Goal: Use online tool/utility: Utilize a website feature to perform a specific function

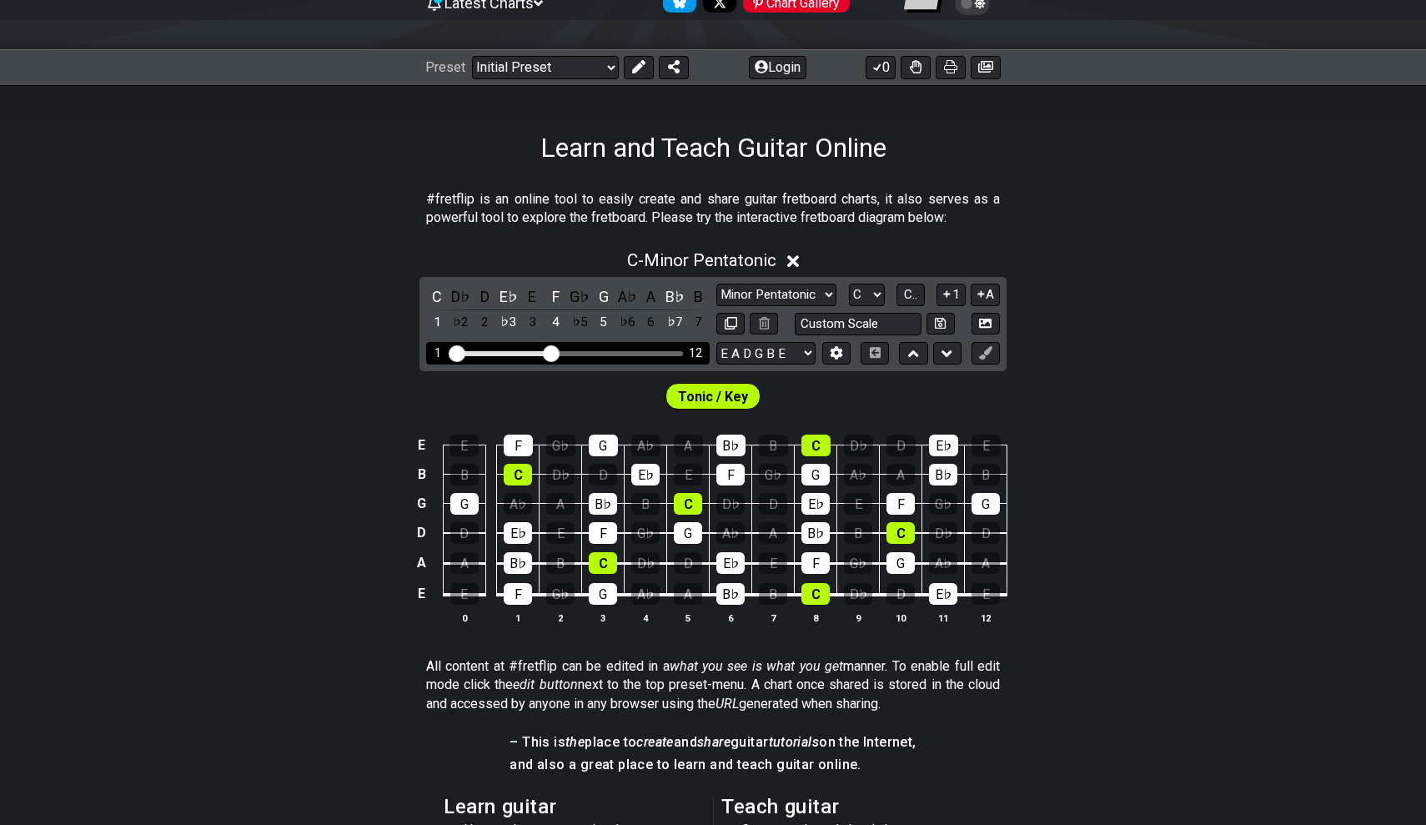
scroll to position [113, 0]
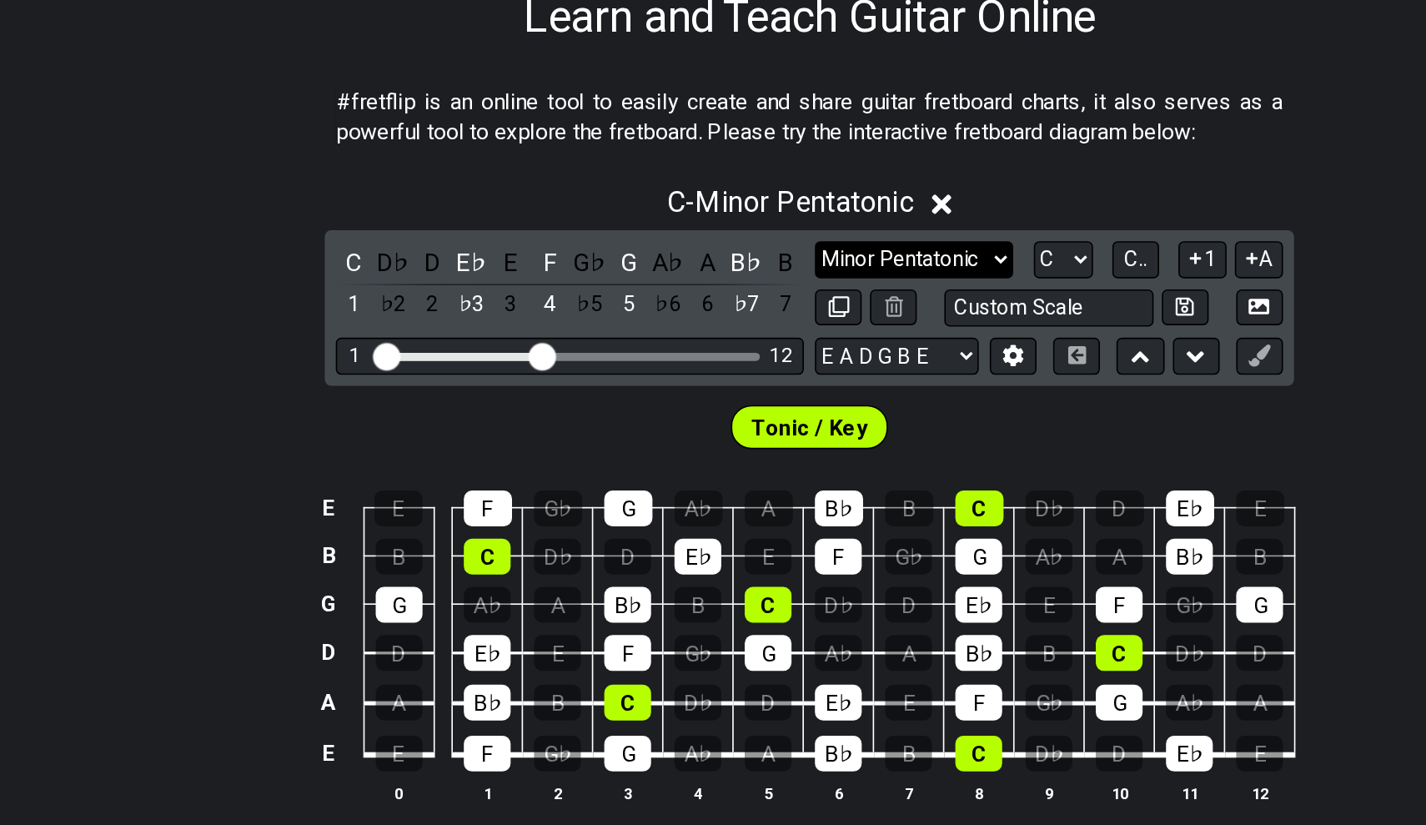
select select "Major / [PERSON_NAME]"
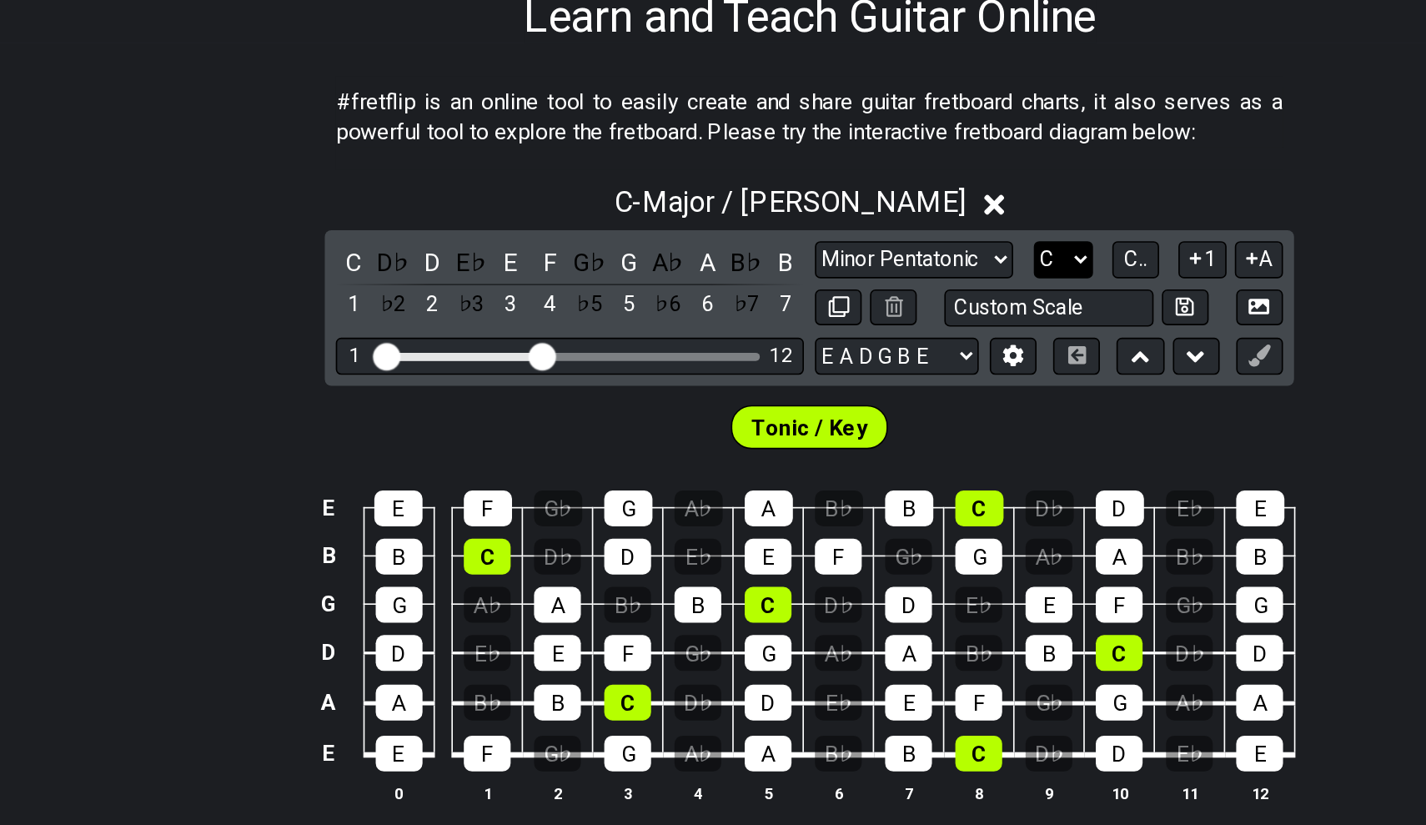
select select "A"
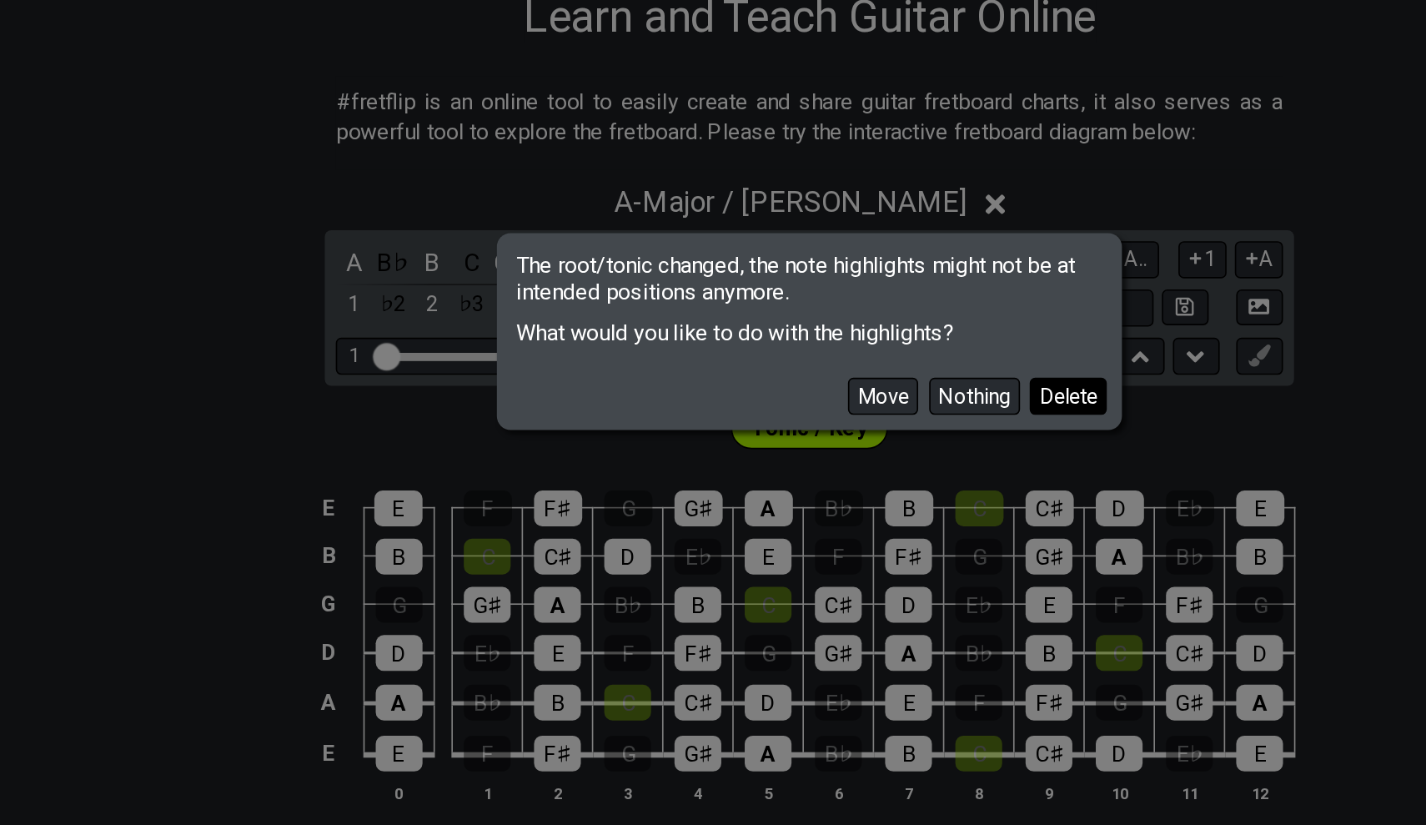
click at [846, 440] on button "Delete" at bounding box center [869, 451] width 47 height 23
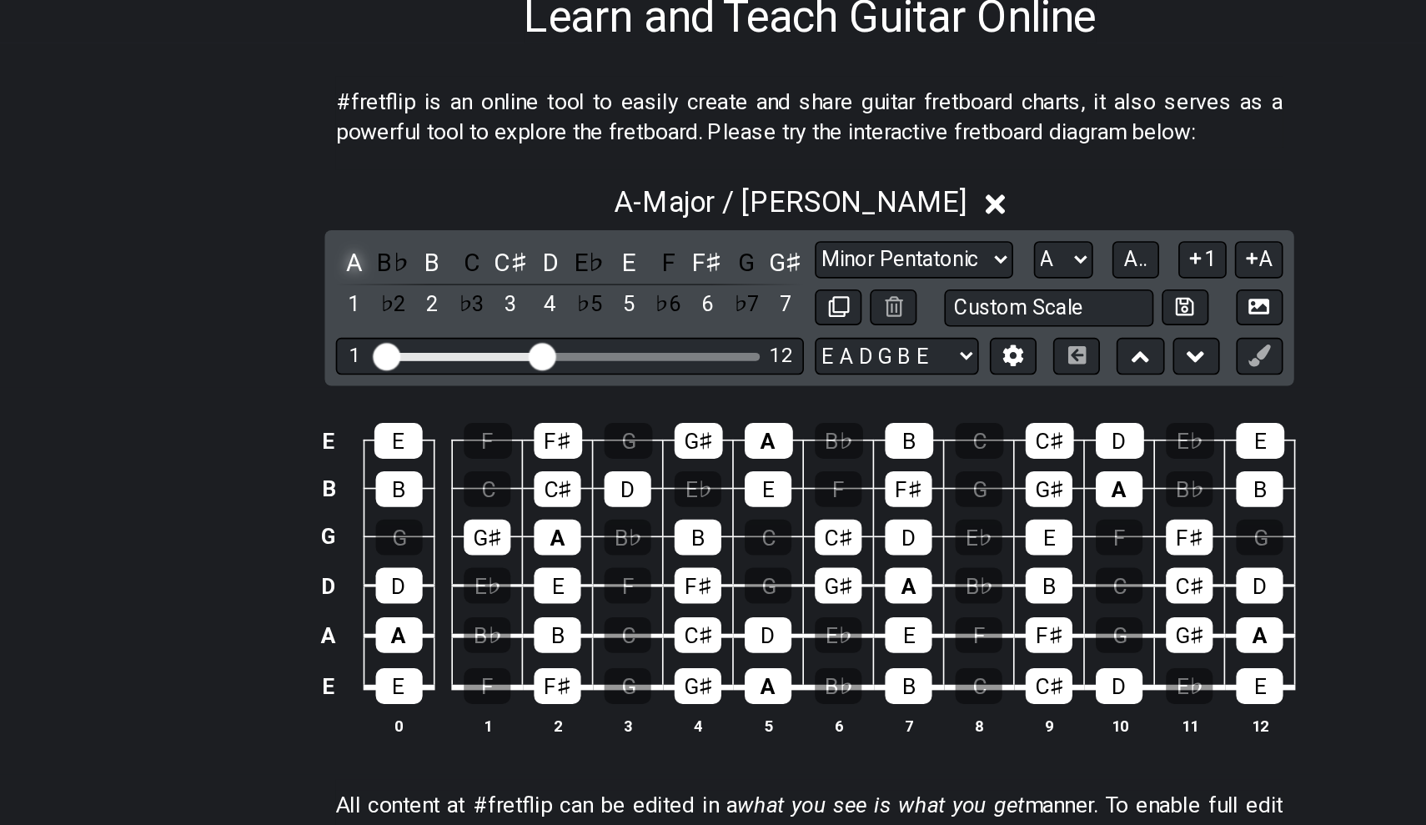
click at [426, 359] on div "A" at bounding box center [437, 370] width 22 height 23
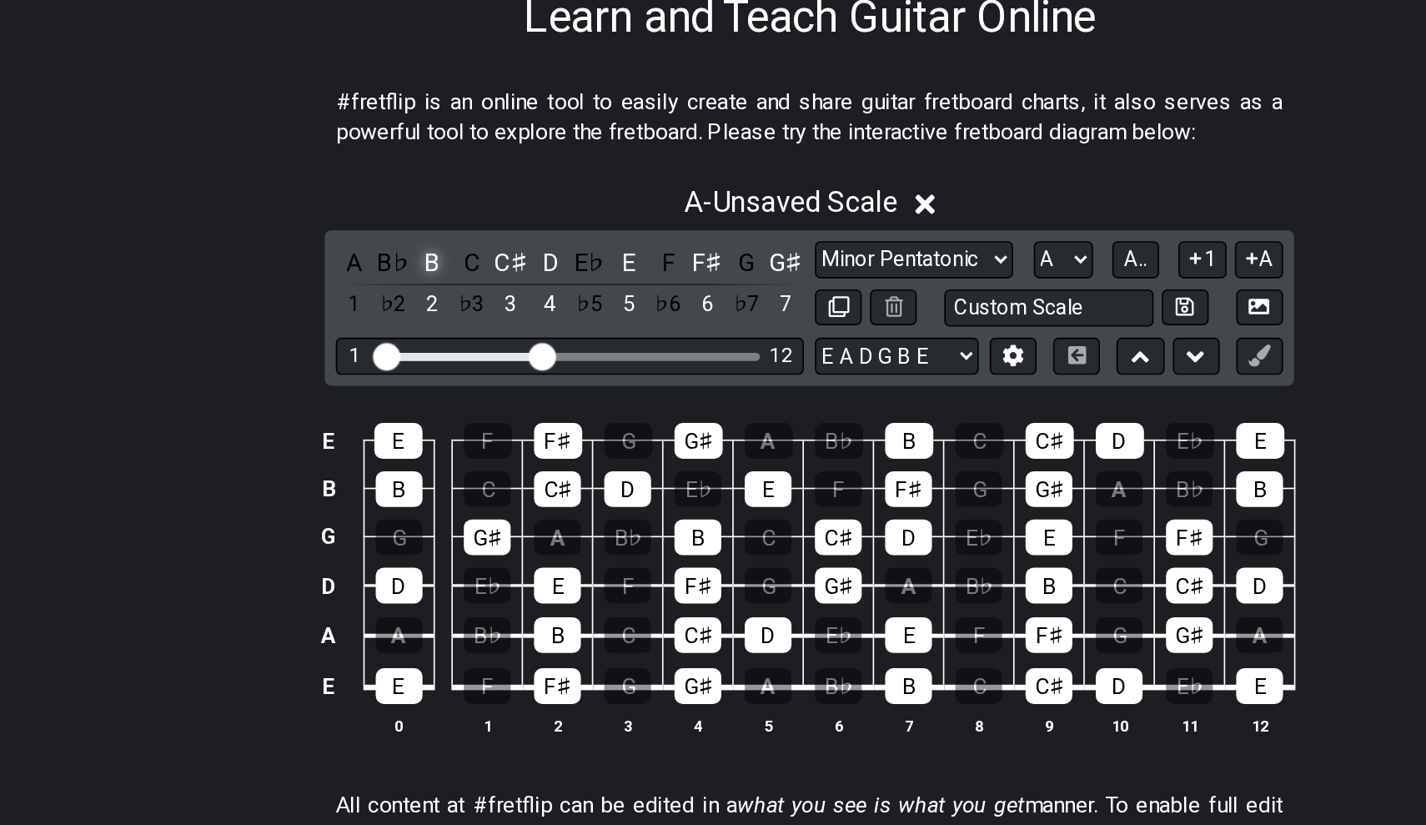
click at [474, 359] on div "B" at bounding box center [485, 370] width 22 height 23
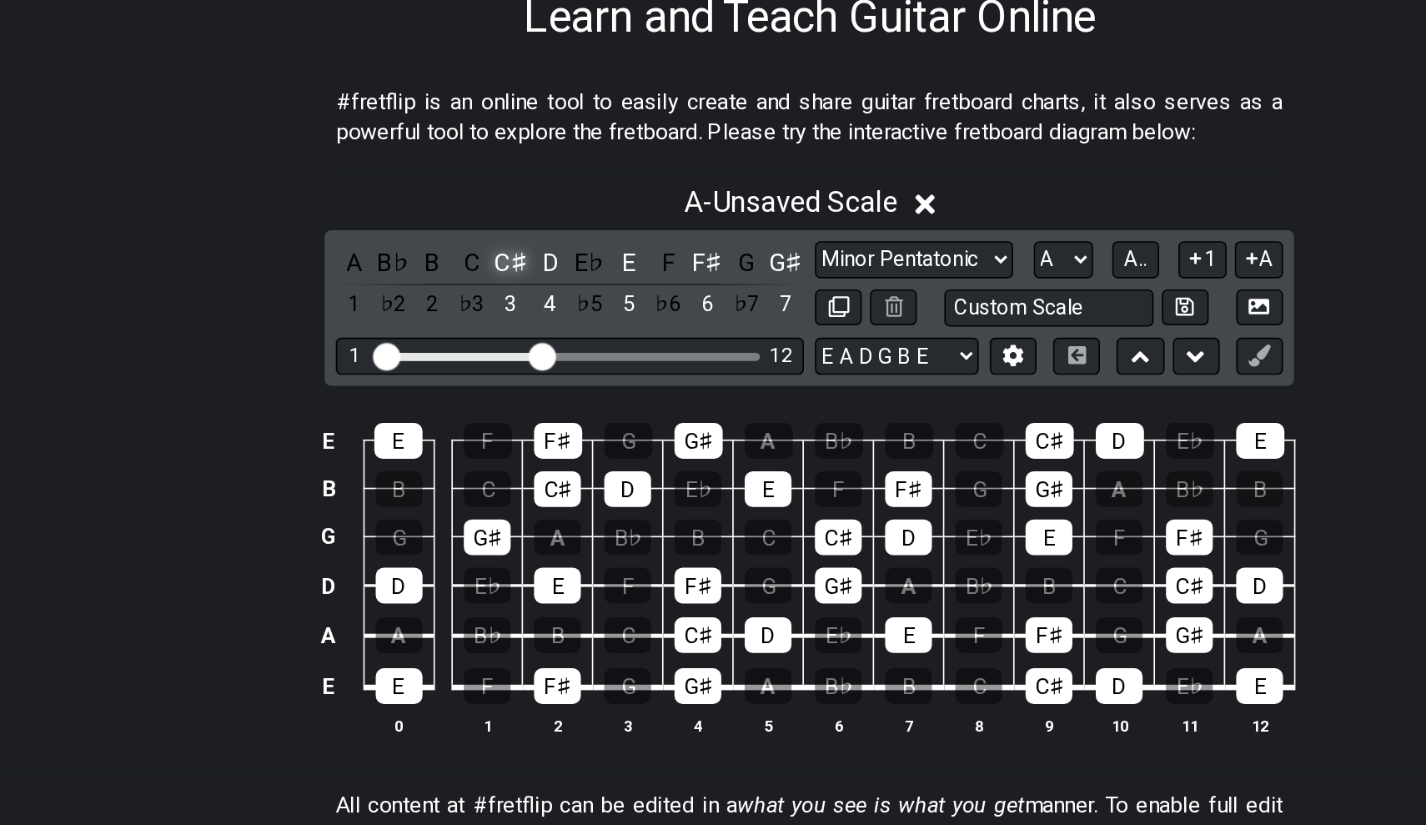
click at [521, 359] on div "C♯" at bounding box center [532, 370] width 22 height 23
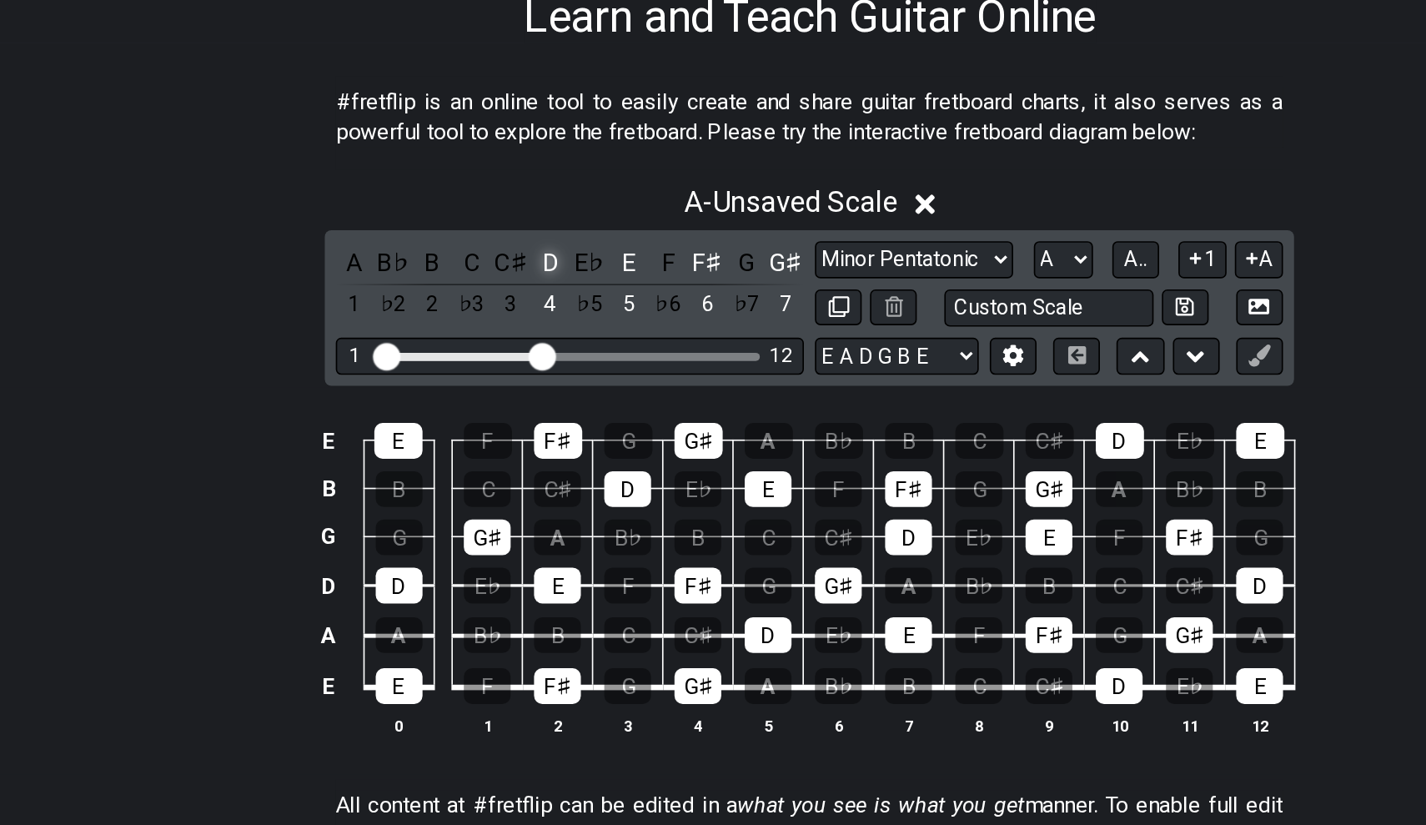
click at [545, 359] on div "D" at bounding box center [556, 370] width 22 height 23
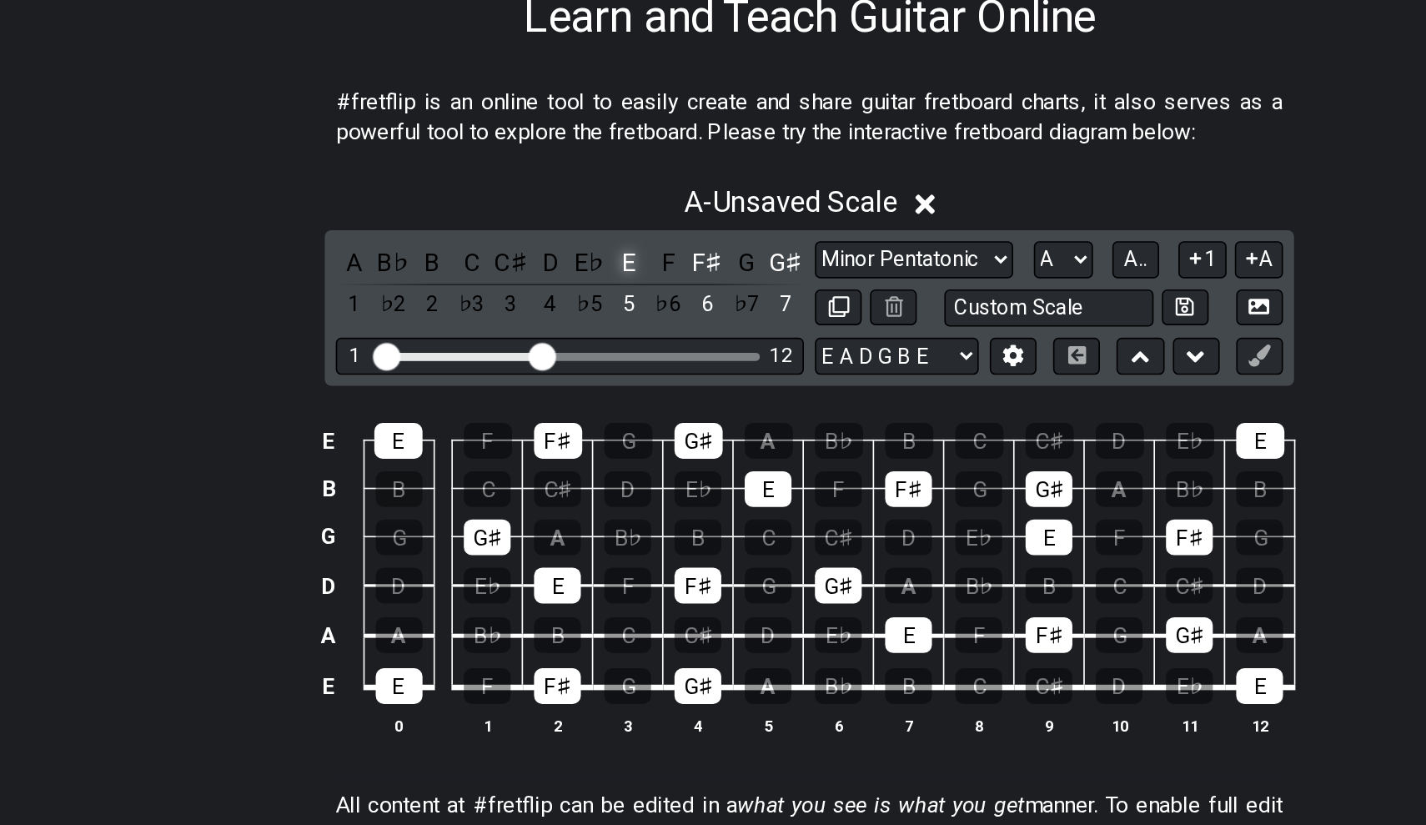
click at [593, 359] on div "E" at bounding box center [604, 370] width 22 height 23
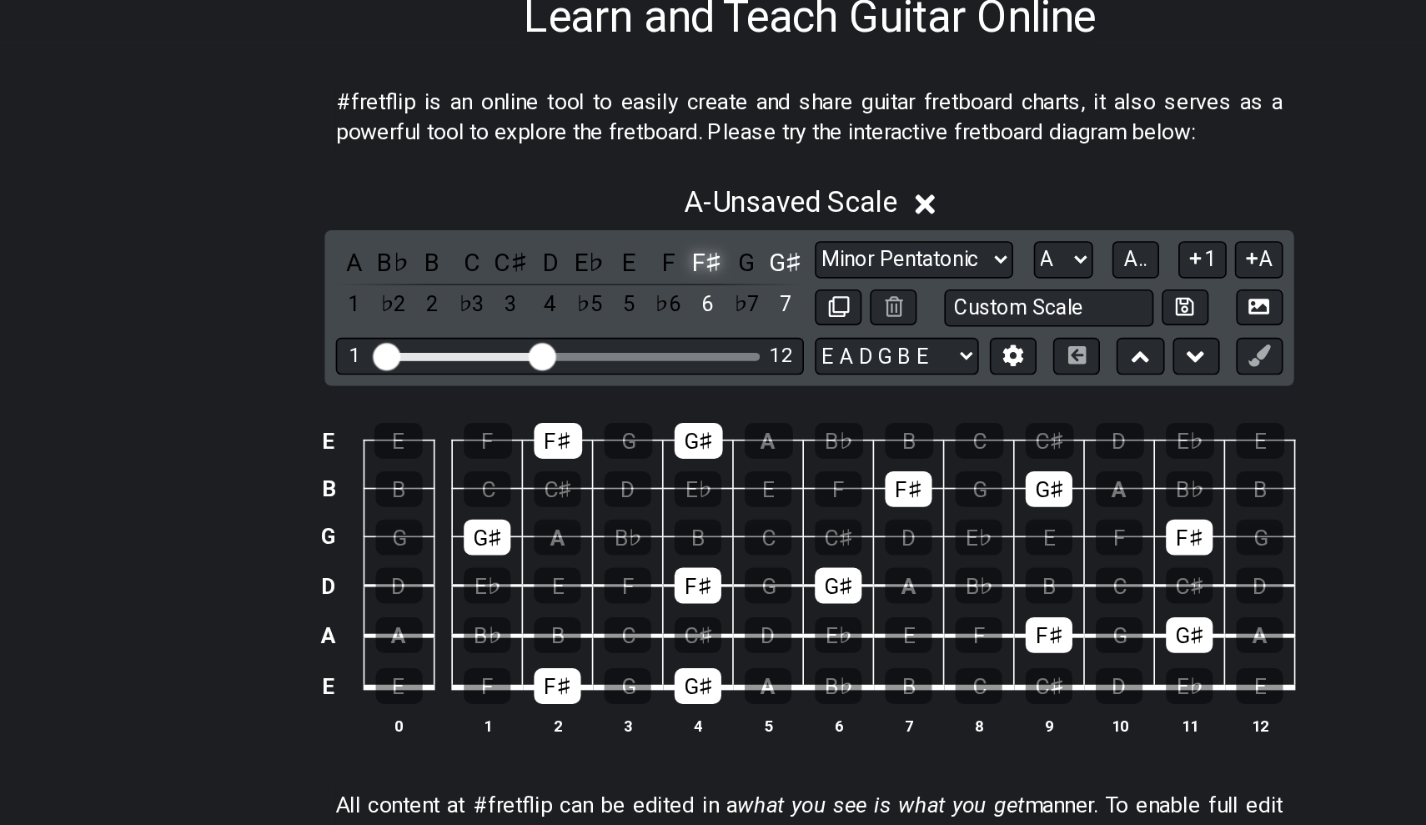
click at [640, 359] on div "F♯" at bounding box center [651, 370] width 22 height 23
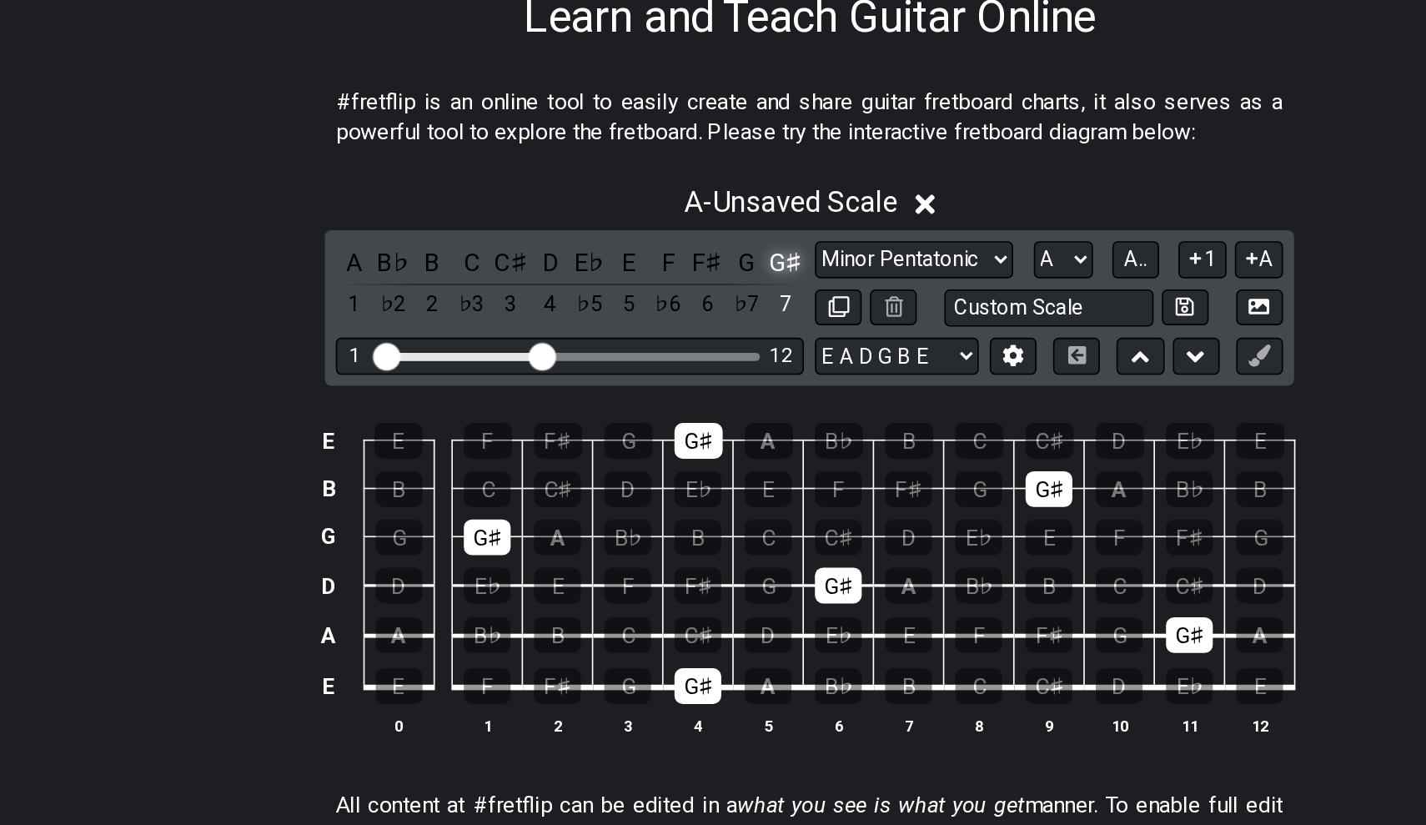
click at [688, 359] on div "G♯" at bounding box center [699, 370] width 22 height 23
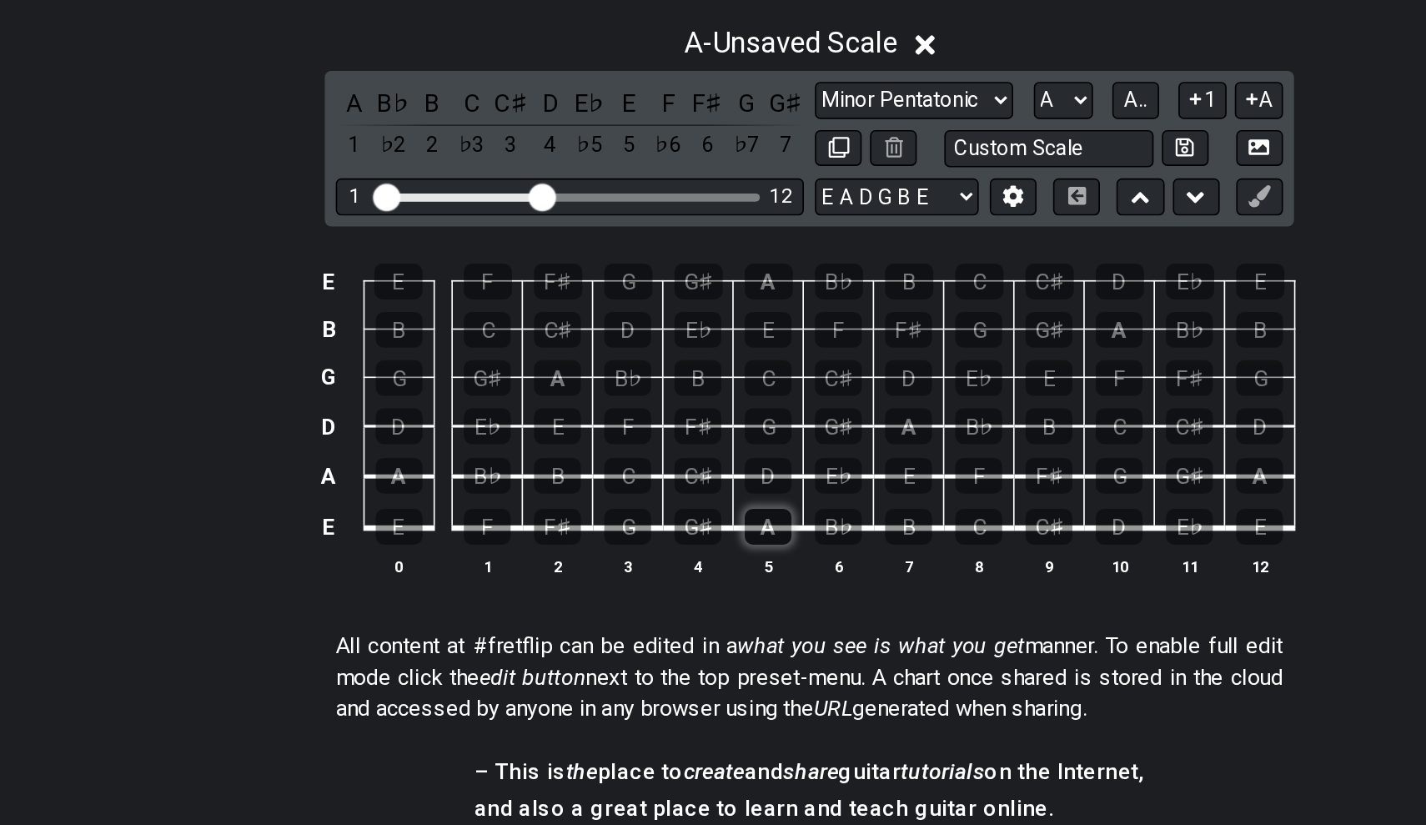
click at [674, 616] on div "A" at bounding box center [688, 627] width 28 height 22
click at [247, 314] on div "A - Unsaved Scale" at bounding box center [713, 329] width 1426 height 31
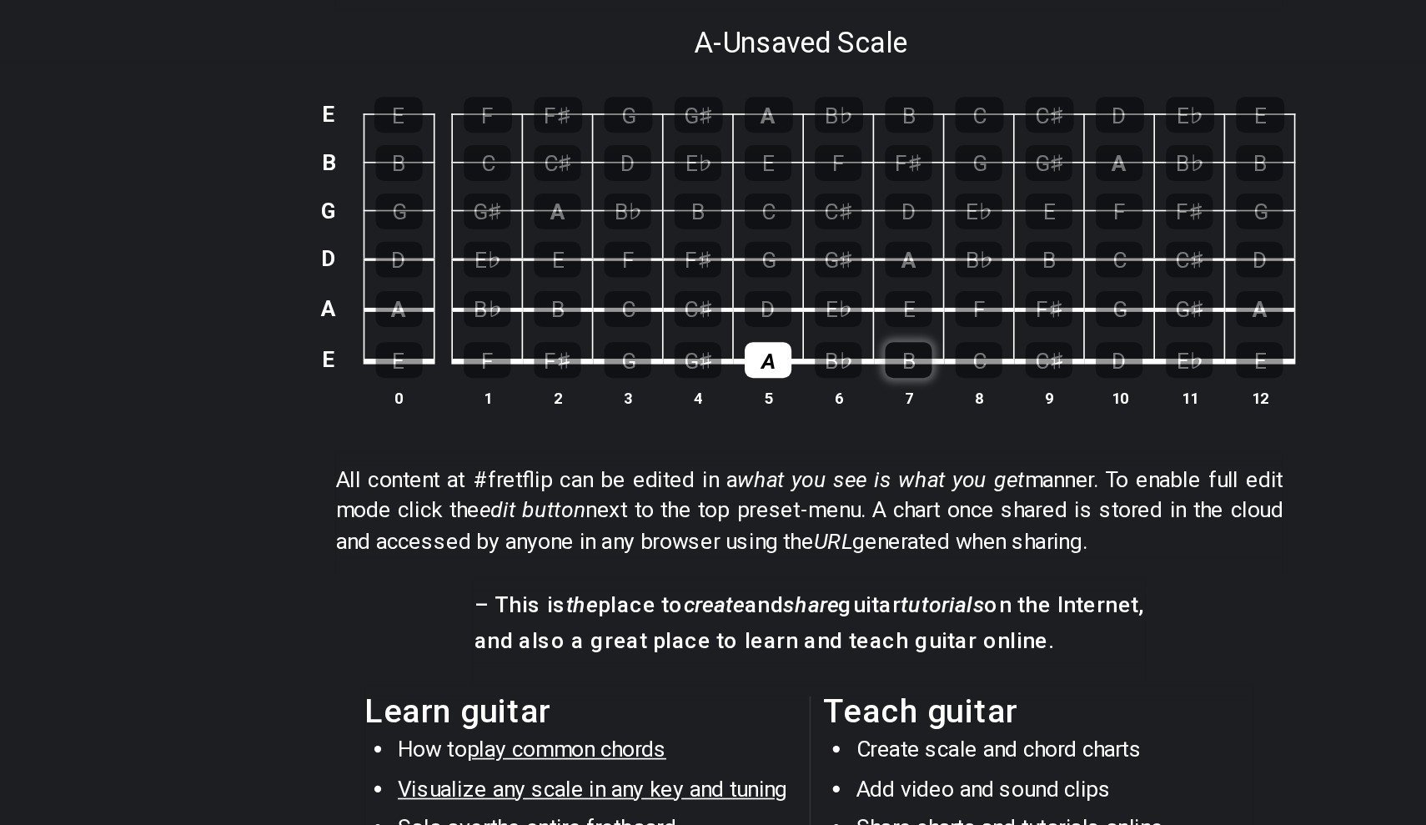
click at [759, 515] on div "B" at bounding box center [773, 526] width 28 height 22
click at [631, 484] on div "C♯" at bounding box center [645, 495] width 28 height 22
click at [674, 484] on div "D" at bounding box center [688, 495] width 28 height 22
click at [759, 484] on div "E" at bounding box center [773, 495] width 28 height 22
click at [631, 454] on div "F♯" at bounding box center [645, 465] width 28 height 22
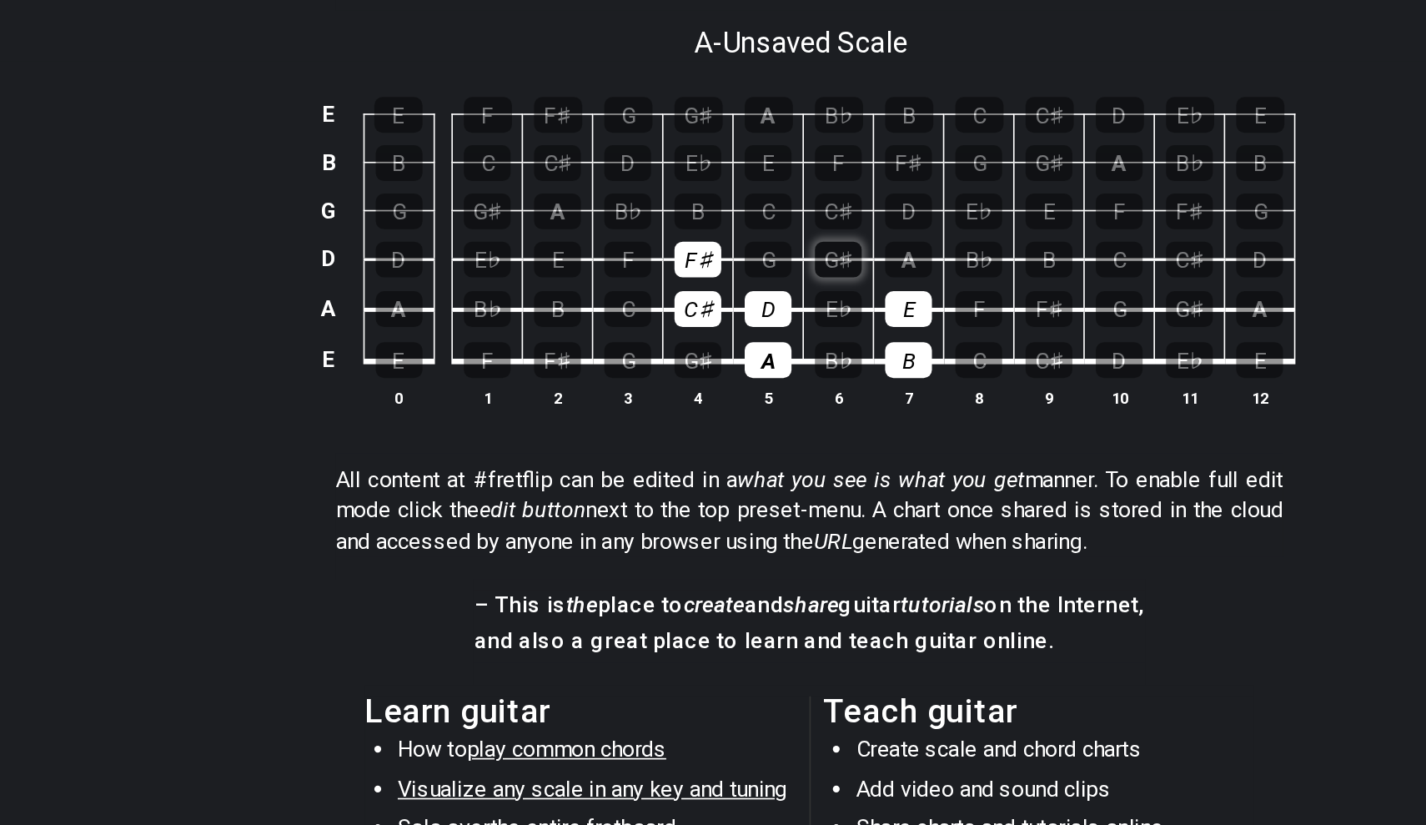
click at [716, 454] on div "G♯" at bounding box center [730, 465] width 28 height 22
click at [674, 515] on div "A" at bounding box center [688, 526] width 28 height 22
click at [674, 484] on div "D" at bounding box center [688, 495] width 28 height 22
click at [631, 484] on div "C♯" at bounding box center [645, 495] width 28 height 22
click at [631, 454] on div "F♯" at bounding box center [645, 465] width 28 height 22
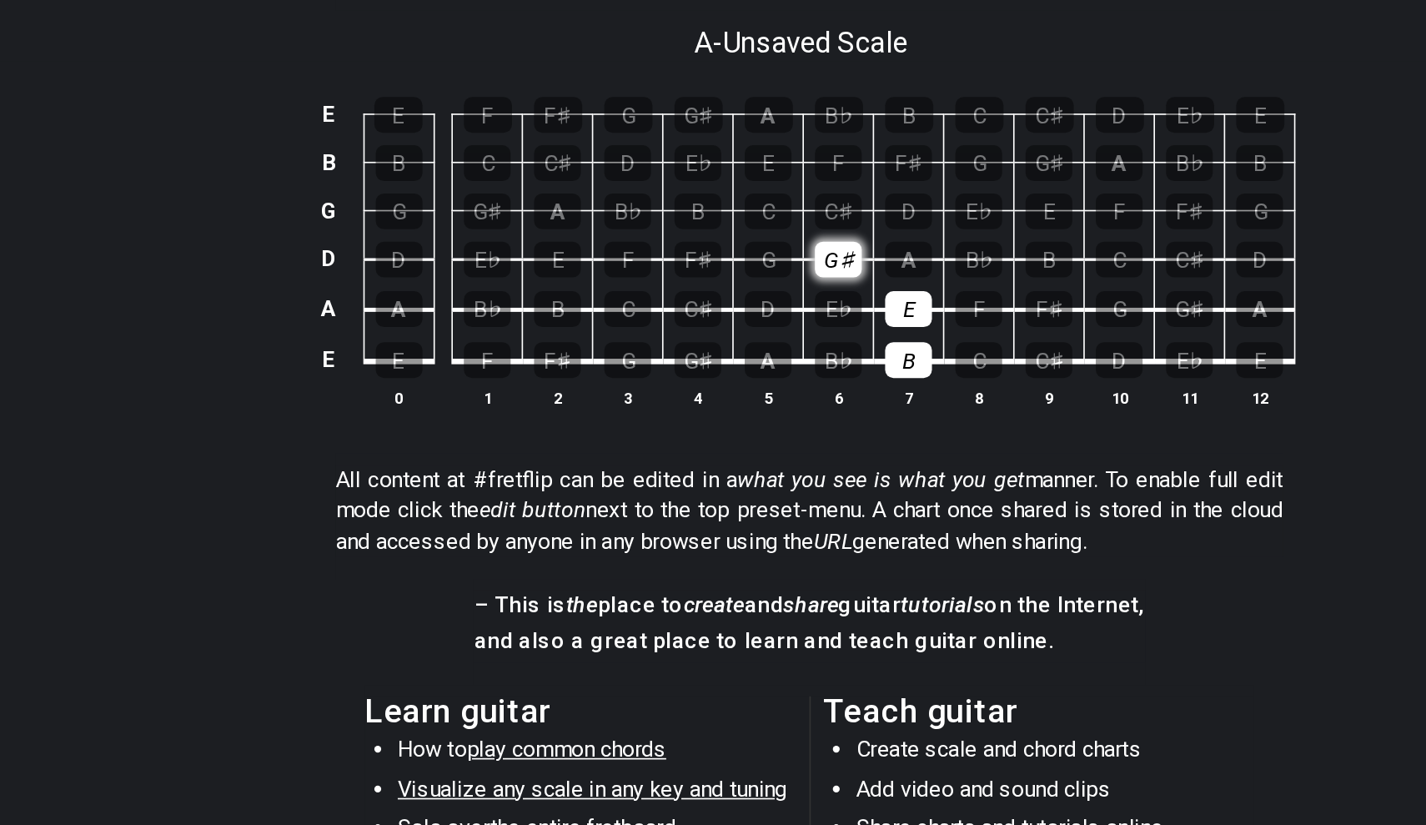
click at [716, 454] on div "G♯" at bounding box center [730, 465] width 28 height 22
click at [759, 484] on div "E" at bounding box center [773, 495] width 28 height 22
click at [759, 515] on div "B" at bounding box center [773, 526] width 28 height 22
click at [450, 484] on div "A" at bounding box center [464, 495] width 28 height 22
click at [546, 484] on div "B" at bounding box center [560, 495] width 28 height 22
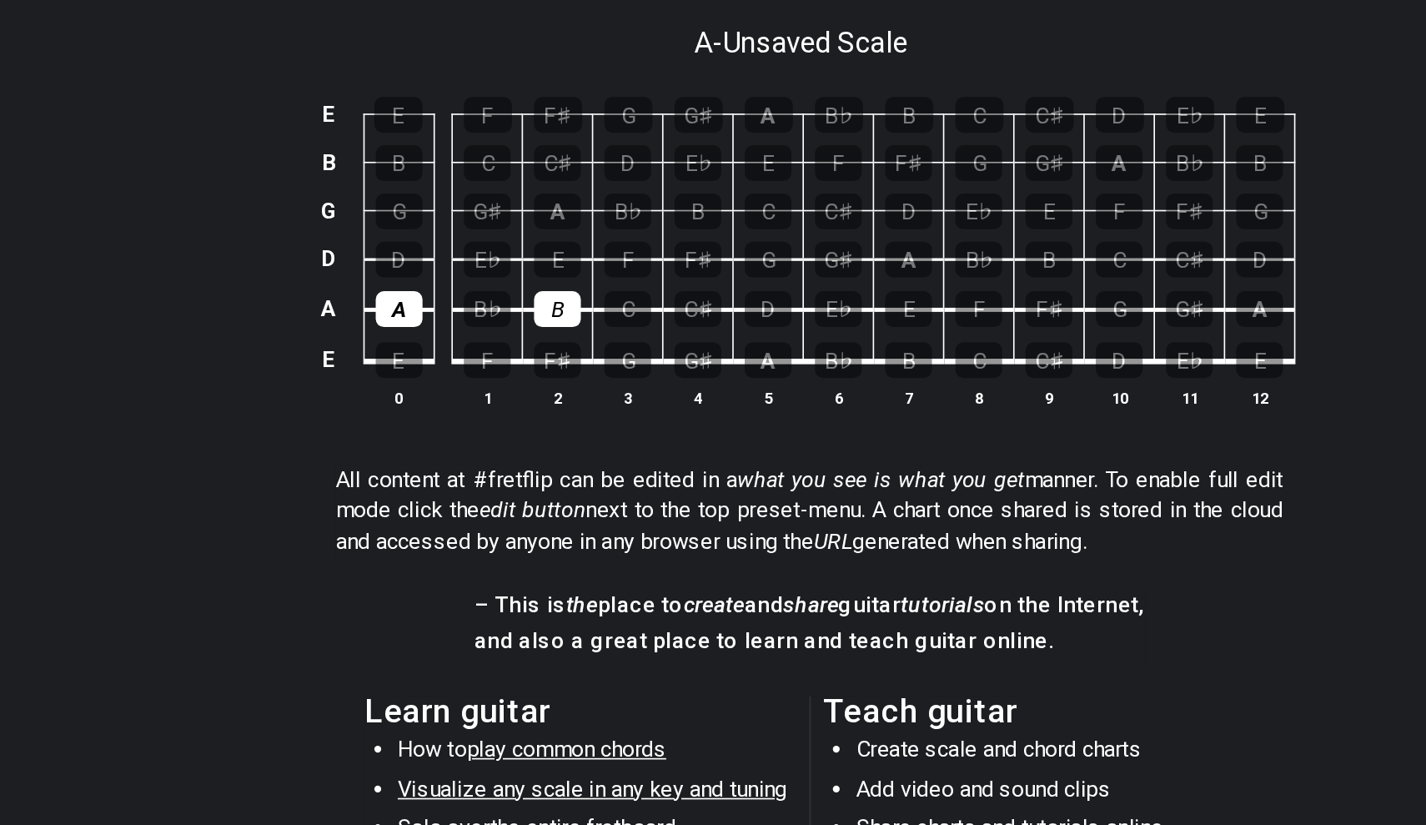
click at [625, 465] on td "C♯" at bounding box center [646, 480] width 43 height 31
click at [631, 484] on div "C♯" at bounding box center [645, 495] width 28 height 22
click at [674, 484] on div "D" at bounding box center [688, 495] width 28 height 22
click at [759, 484] on div "E" at bounding box center [773, 495] width 28 height 22
click at [844, 484] on div "F♯" at bounding box center [858, 495] width 28 height 22
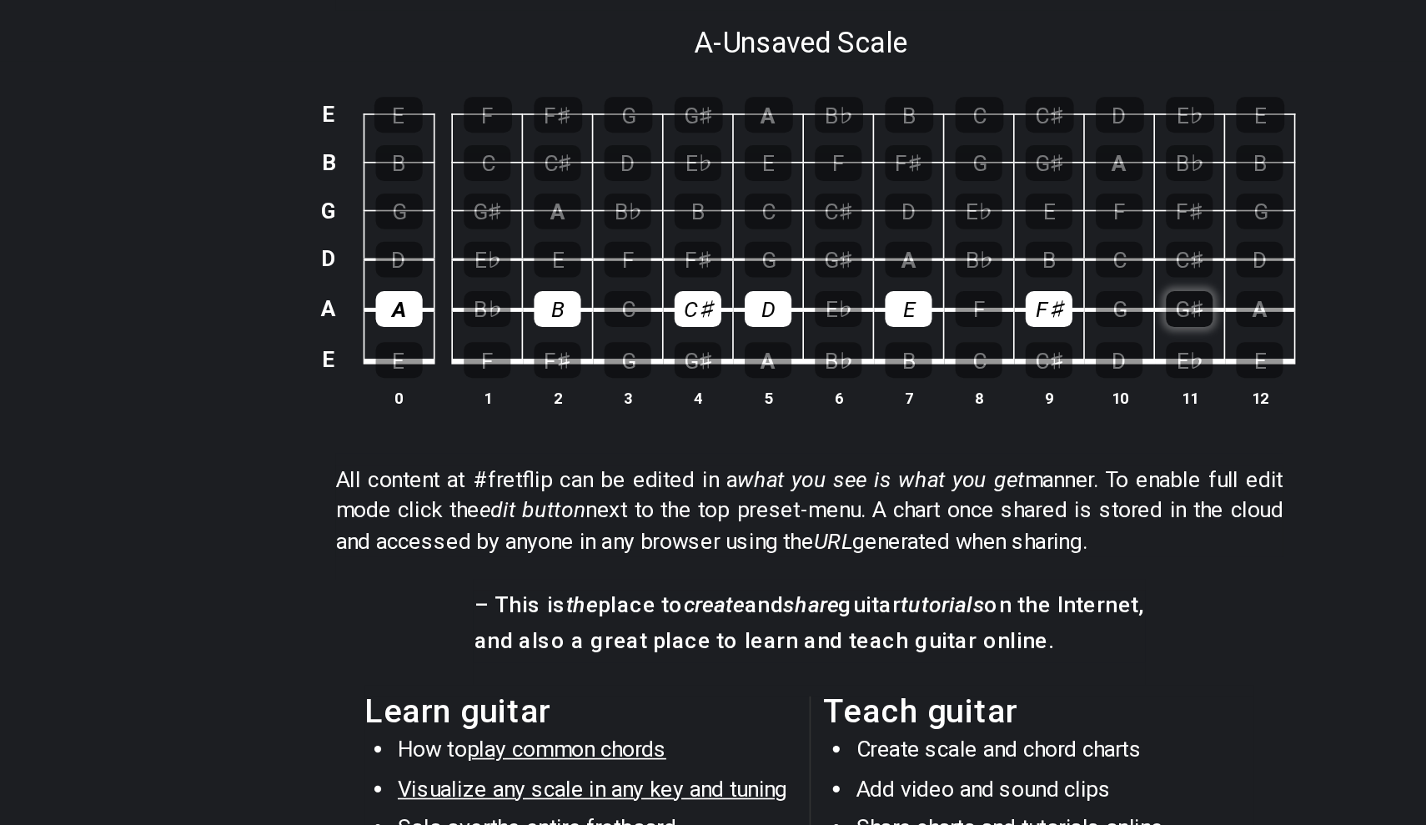
click at [929, 484] on div "G♯" at bounding box center [943, 495] width 28 height 22
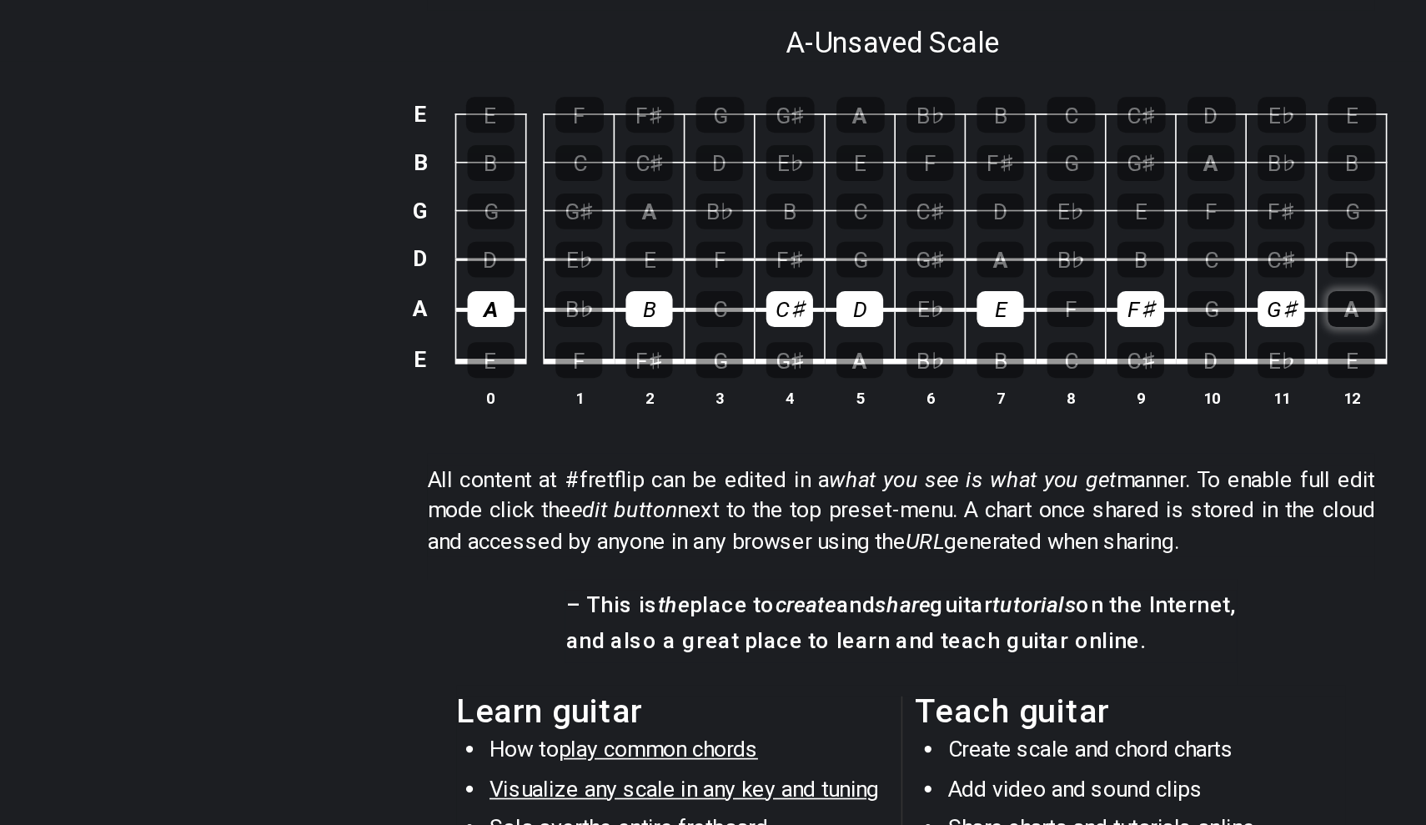
click at [971, 484] on div "A" at bounding box center [985, 495] width 28 height 22
click at [674, 515] on div "A" at bounding box center [688, 526] width 28 height 22
click at [759, 515] on div "B" at bounding box center [773, 526] width 28 height 22
click at [631, 454] on div "F♯" at bounding box center [645, 465] width 28 height 22
click at [716, 454] on div "G♯" at bounding box center [730, 465] width 28 height 22
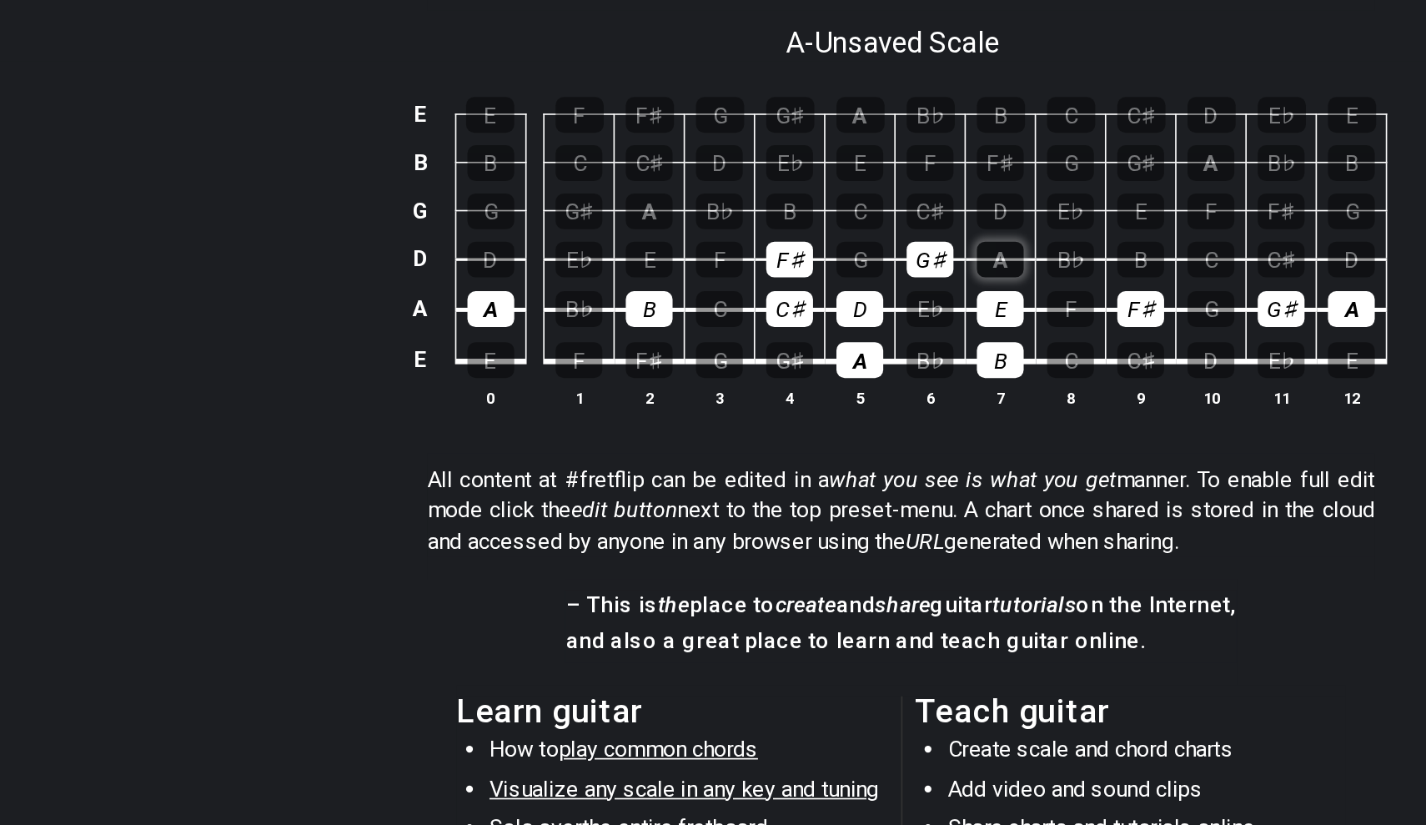
click at [759, 454] on div "A" at bounding box center [773, 465] width 28 height 22
click at [546, 484] on div "B" at bounding box center [560, 495] width 28 height 22
click at [450, 484] on div "A" at bounding box center [464, 495] width 28 height 22
click at [844, 484] on div "F♯" at bounding box center [858, 495] width 28 height 22
click at [922, 465] on td "G♯" at bounding box center [943, 480] width 43 height 31
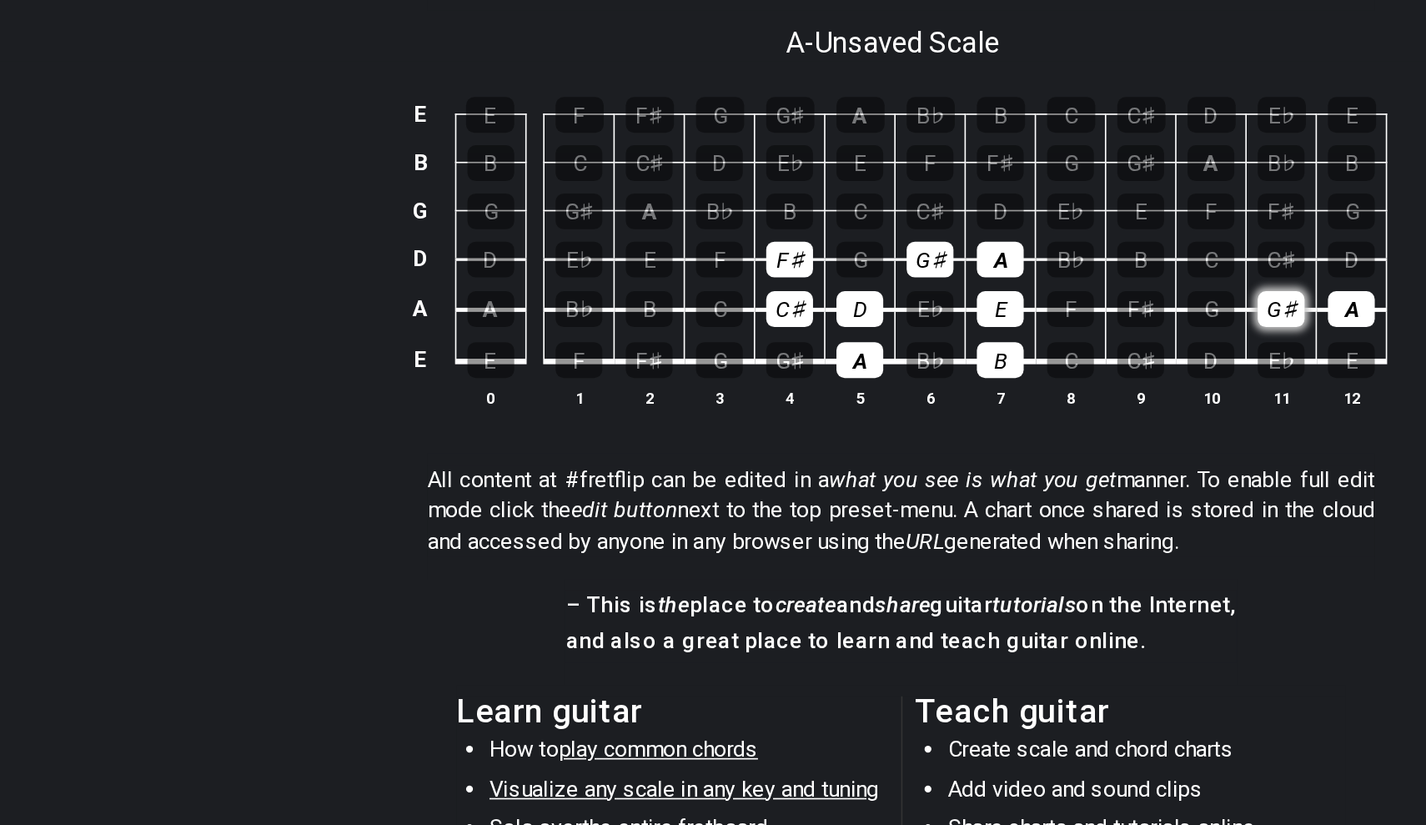
click at [929, 484] on div "G♯" at bounding box center [943, 495] width 28 height 22
click at [971, 484] on div "A" at bounding box center [985, 495] width 28 height 22
click at [631, 425] on div "B" at bounding box center [645, 436] width 28 height 22
click at [716, 425] on div "C♯" at bounding box center [730, 436] width 28 height 22
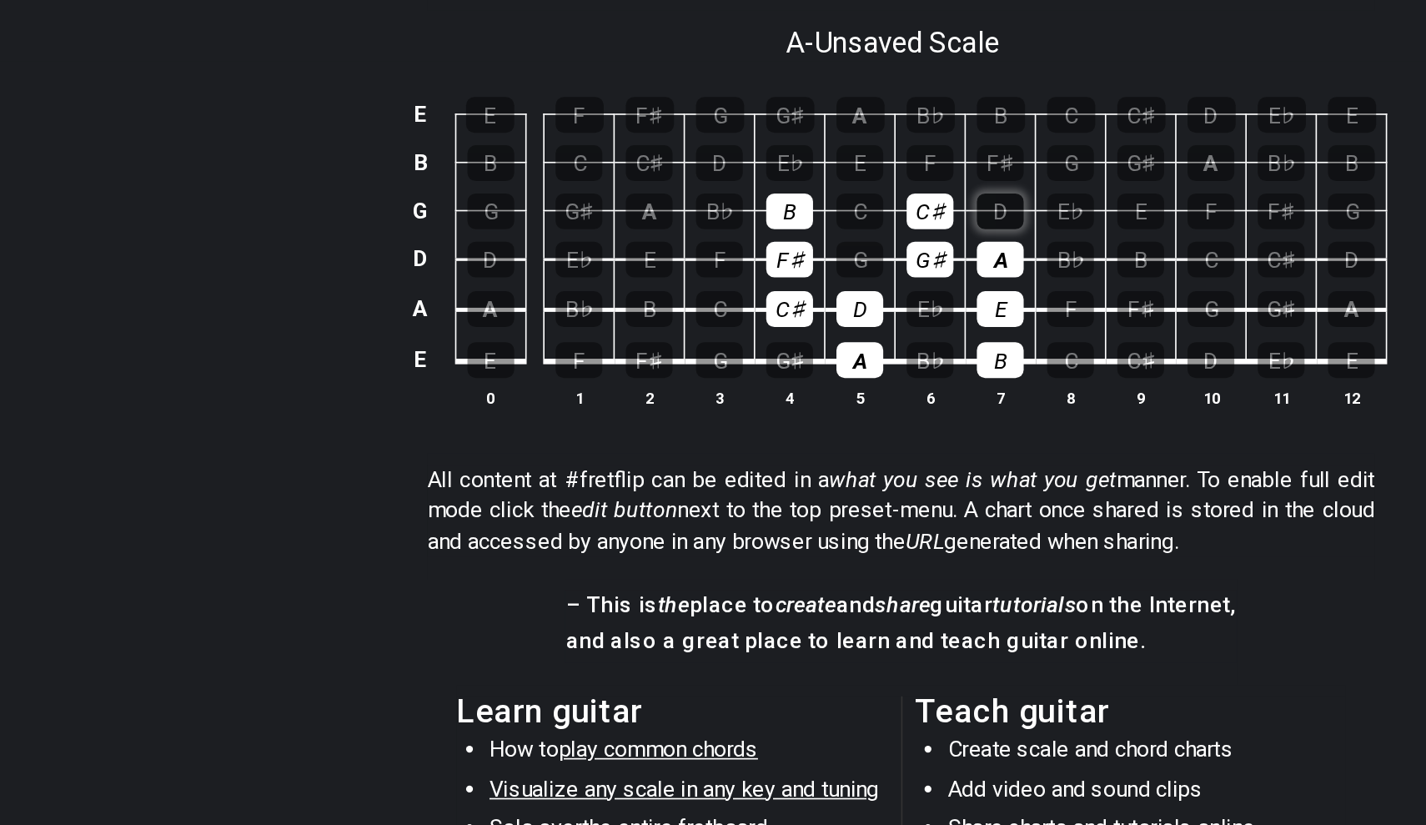
click at [759, 425] on div "D" at bounding box center [773, 436] width 28 height 22
click at [674, 396] on div "E" at bounding box center [688, 407] width 28 height 22
click at [752, 377] on td "F♯" at bounding box center [773, 391] width 43 height 29
click at [759, 396] on div "F♯" at bounding box center [773, 407] width 28 height 22
click at [631, 367] on div "G♯" at bounding box center [645, 378] width 29 height 22
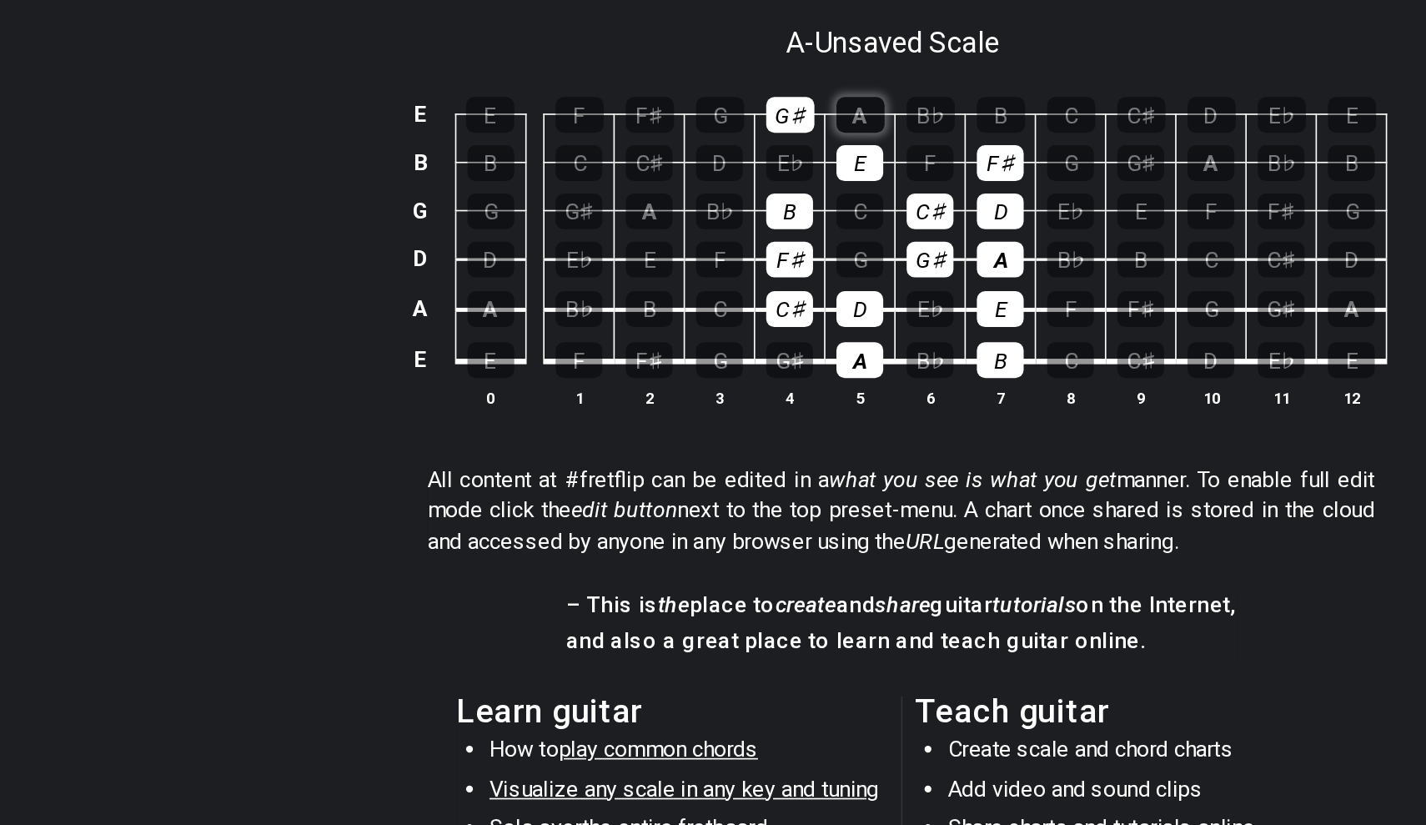
click at [674, 367] on div "A" at bounding box center [688, 378] width 29 height 22
